Goal: Transaction & Acquisition: Obtain resource

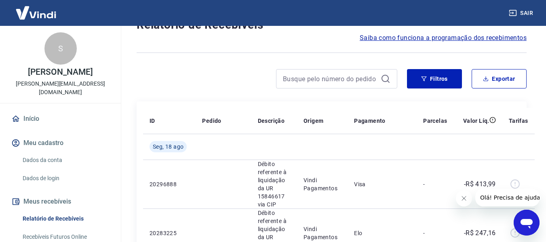
scroll to position [40, 0]
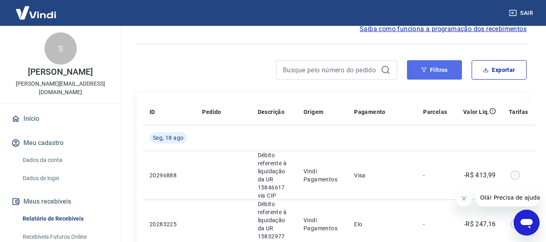
click at [446, 67] on button "Filtros" at bounding box center [434, 69] width 55 height 19
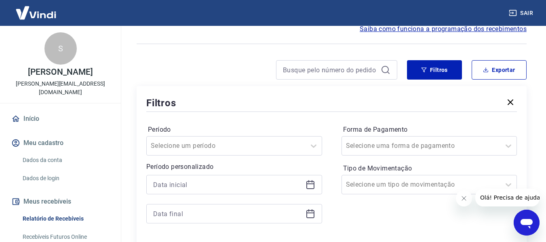
click at [302, 187] on div at bounding box center [234, 184] width 176 height 19
click at [309, 186] on icon at bounding box center [310, 185] width 10 height 10
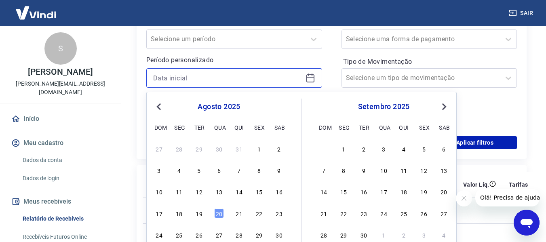
scroll to position [162, 0]
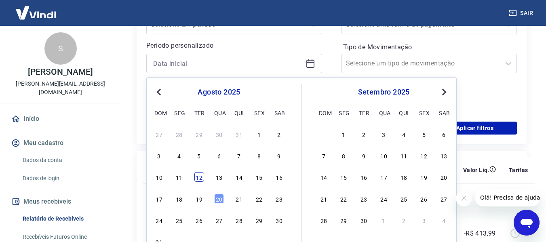
click at [198, 178] on div "12" at bounding box center [199, 177] width 10 height 10
type input "[DATE]"
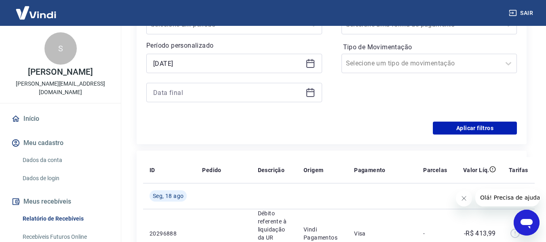
click at [308, 95] on icon at bounding box center [310, 93] width 10 height 10
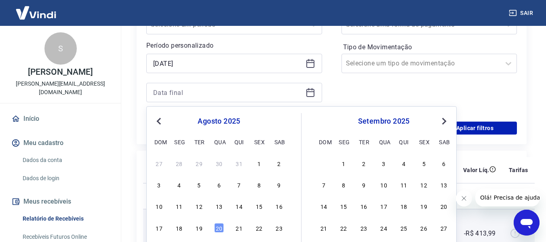
drag, startPoint x: 196, startPoint y: 227, endPoint x: 207, endPoint y: 216, distance: 16.3
click at [196, 227] on div "19" at bounding box center [199, 228] width 10 height 10
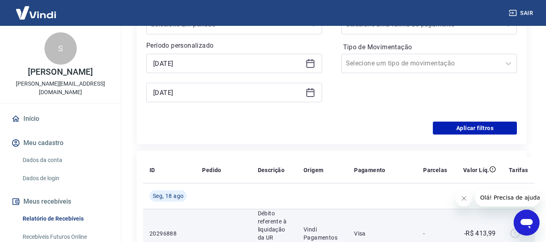
type input "[DATE]"
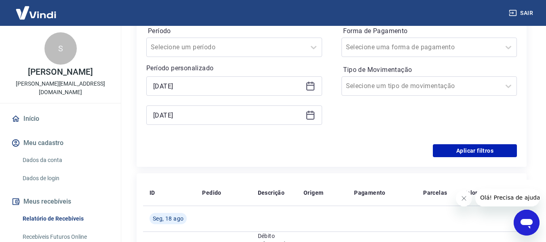
scroll to position [121, 0]
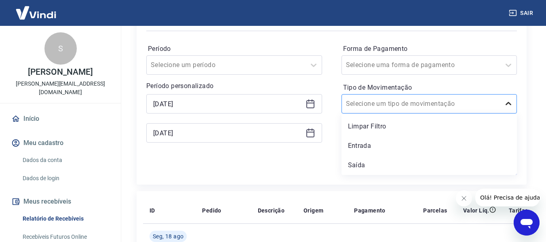
click at [509, 105] on icon at bounding box center [508, 104] width 10 height 10
click at [350, 148] on div "Entrada" at bounding box center [429, 146] width 176 height 16
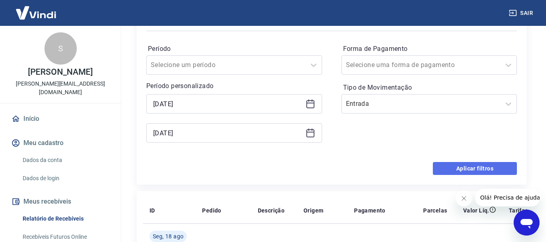
click at [461, 170] on button "Aplicar filtros" at bounding box center [475, 168] width 84 height 13
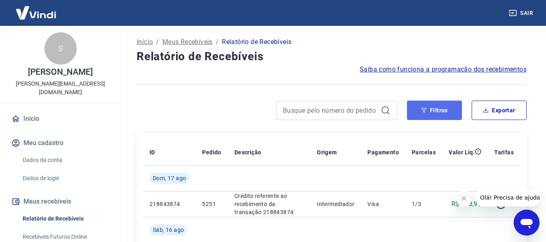
click at [443, 108] on button "Filtros" at bounding box center [434, 110] width 55 height 19
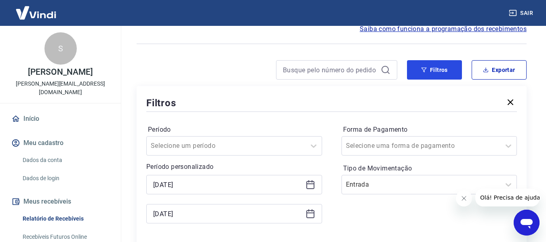
scroll to position [81, 0]
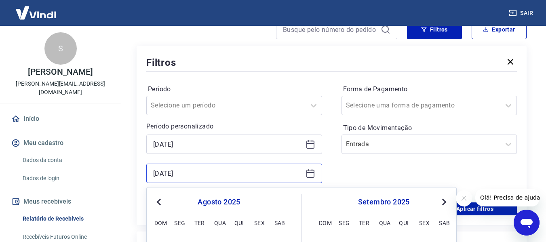
click at [302, 174] on input "[DATE]" at bounding box center [227, 173] width 149 height 12
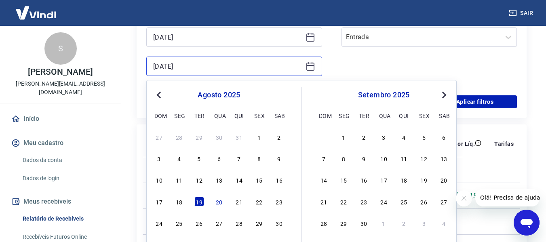
scroll to position [202, 0]
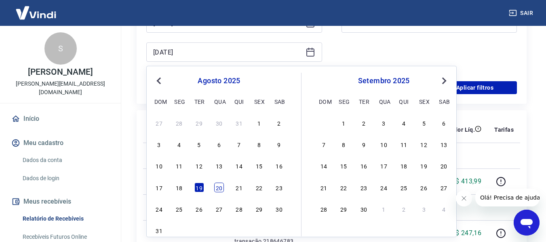
click at [219, 185] on div "20" at bounding box center [219, 188] width 10 height 10
type input "[DATE]"
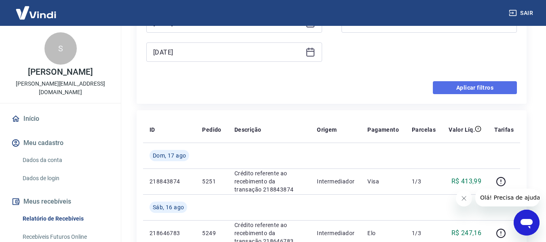
click at [454, 87] on button "Aplicar filtros" at bounding box center [475, 87] width 84 height 13
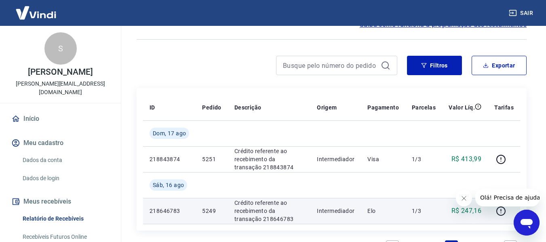
scroll to position [40, 0]
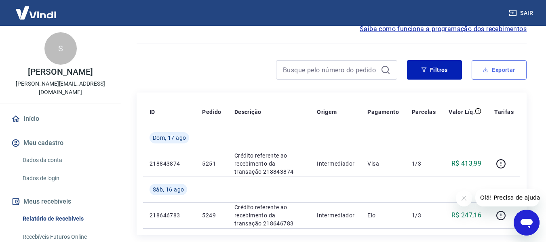
click at [493, 69] on button "Exportar" at bounding box center [498, 69] width 55 height 19
type input "[DATE]"
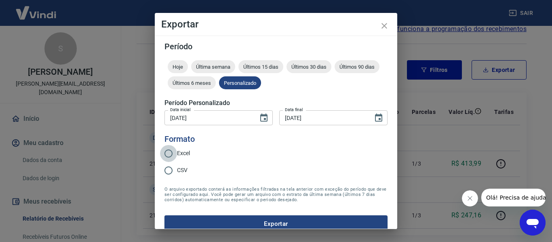
click at [176, 153] on input "Excel" at bounding box center [168, 153] width 17 height 17
radio input "true"
click at [239, 220] on button "Exportar" at bounding box center [275, 223] width 223 height 17
